Goal: Find specific page/section: Find specific page/section

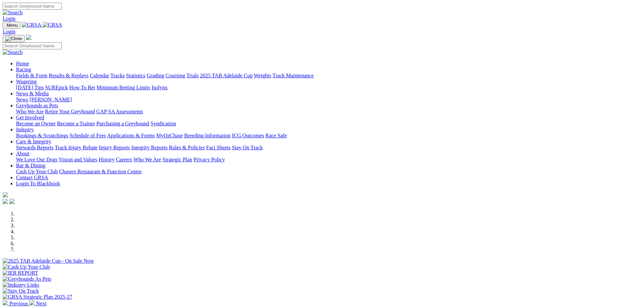
scroll to position [242, 0]
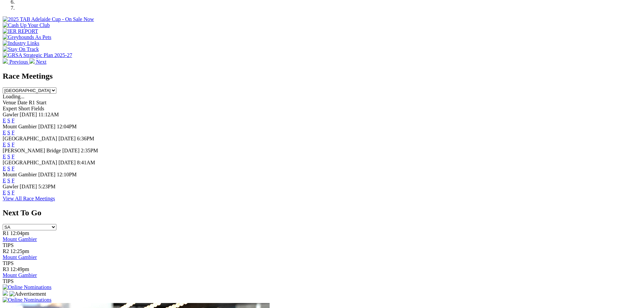
click at [15, 166] on link "F" at bounding box center [13, 169] width 3 height 6
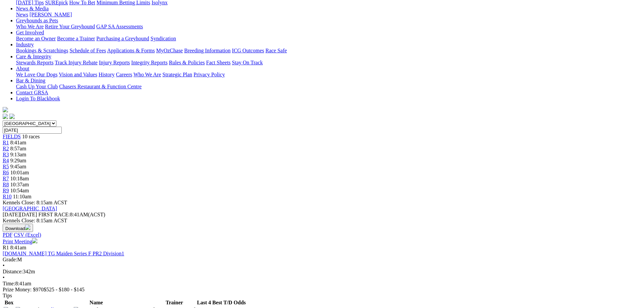
scroll to position [100, 0]
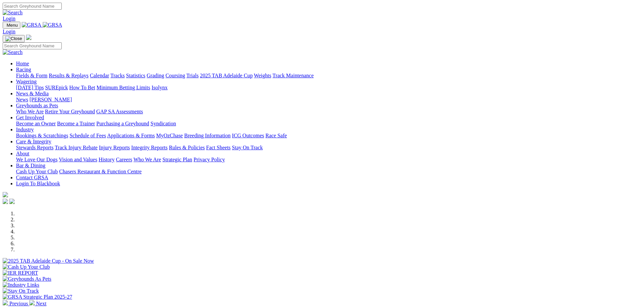
scroll to position [242, 0]
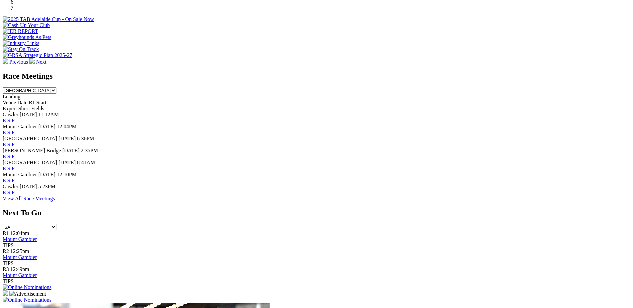
click at [15, 196] on link "F" at bounding box center [13, 193] width 3 height 6
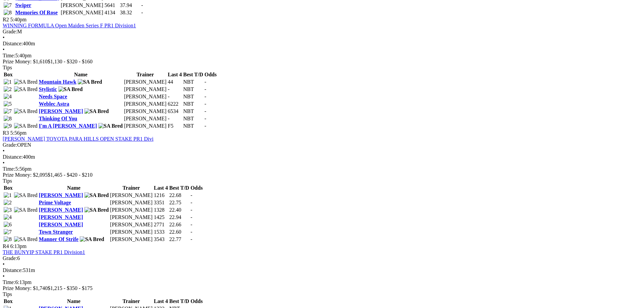
scroll to position [409, 0]
